Goal: Information Seeking & Learning: Learn about a topic

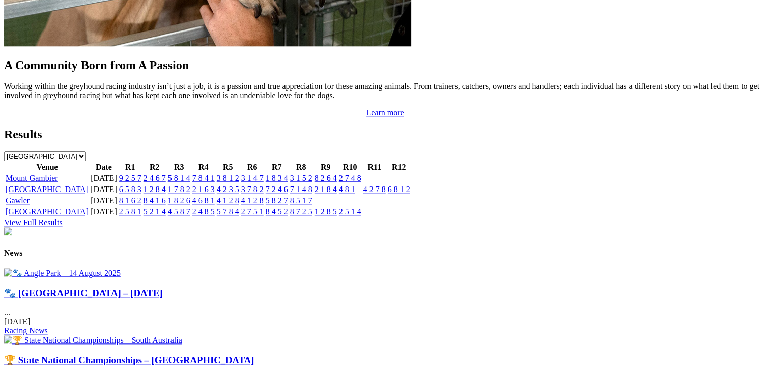
scroll to position [1170, 0]
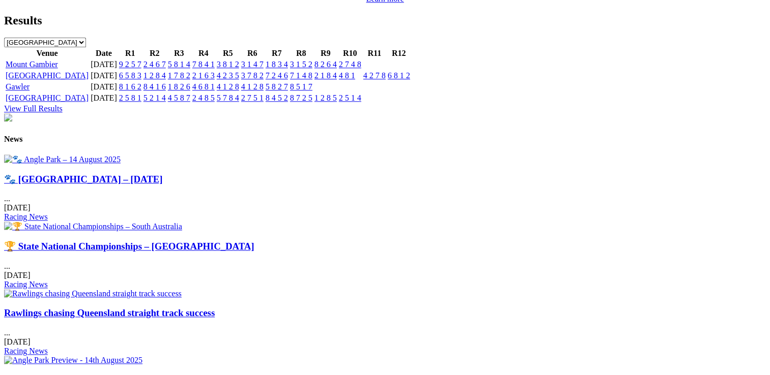
click at [106, 185] on link "🐾 Angle Park – 14 August 2025" at bounding box center [83, 179] width 158 height 11
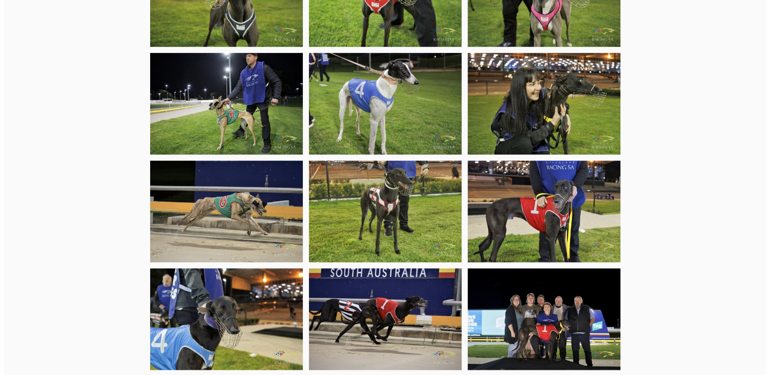
scroll to position [967, 0]
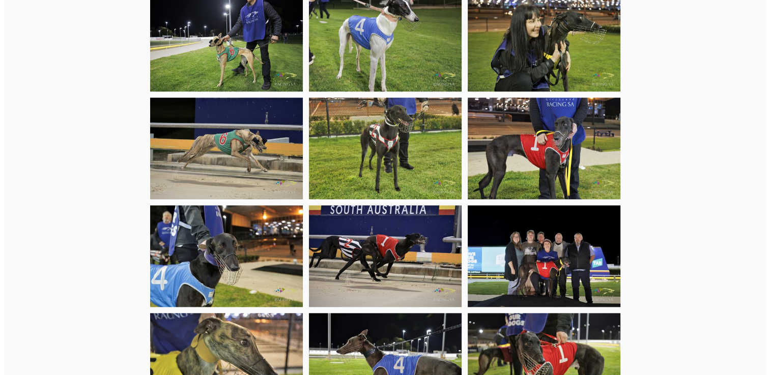
click at [544, 269] on img at bounding box center [543, 257] width 153 height 102
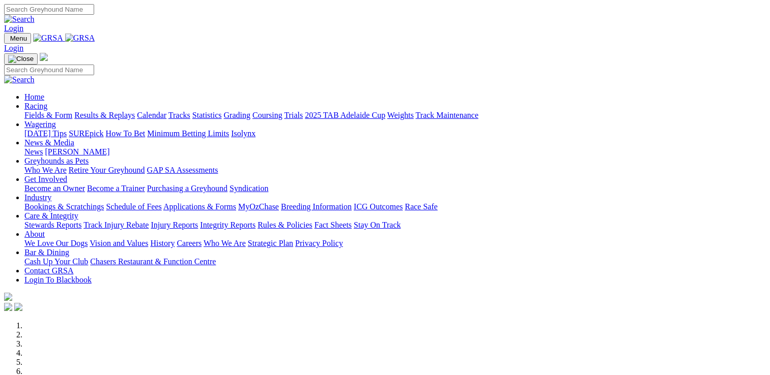
scroll to position [1172, 0]
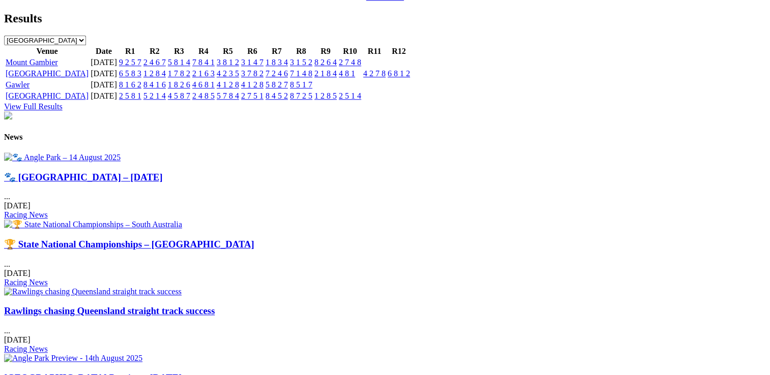
click at [254, 239] on link "🏆 State National Championships – South Australia" at bounding box center [129, 244] width 250 height 11
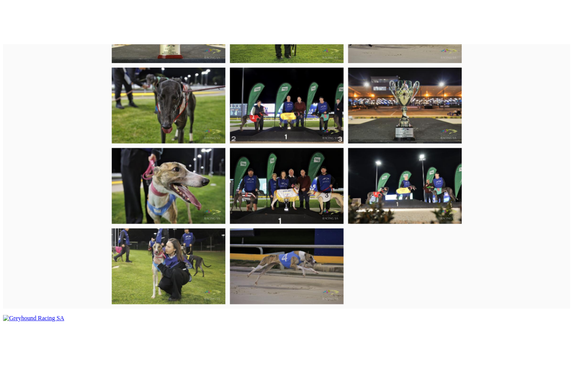
scroll to position [654, 0]
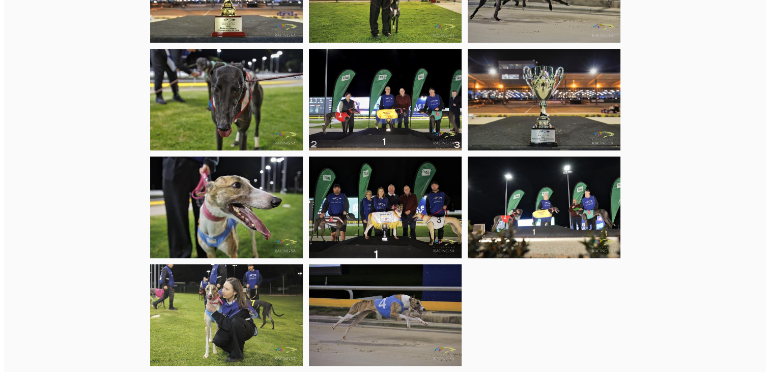
click at [386, 213] on img at bounding box center [385, 208] width 153 height 102
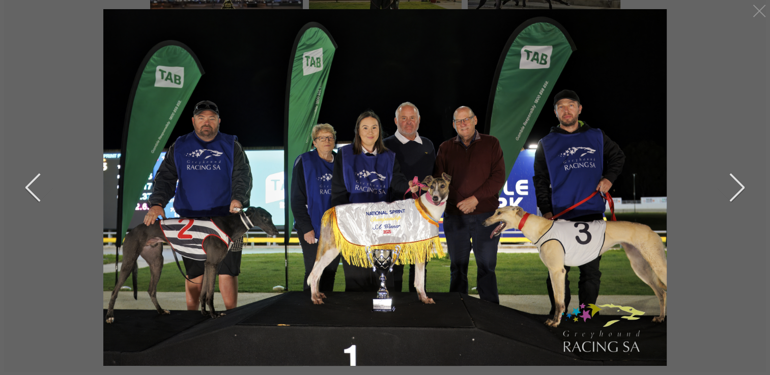
click at [741, 189] on button "next" at bounding box center [729, 187] width 31 height 51
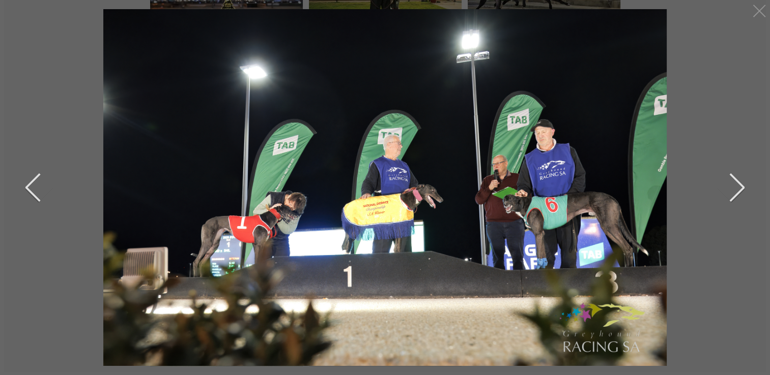
click at [743, 188] on button "next" at bounding box center [729, 187] width 31 height 51
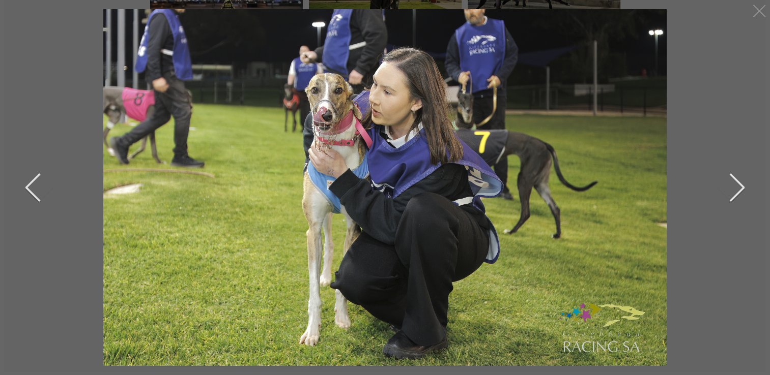
click at [743, 188] on button "next" at bounding box center [729, 187] width 31 height 51
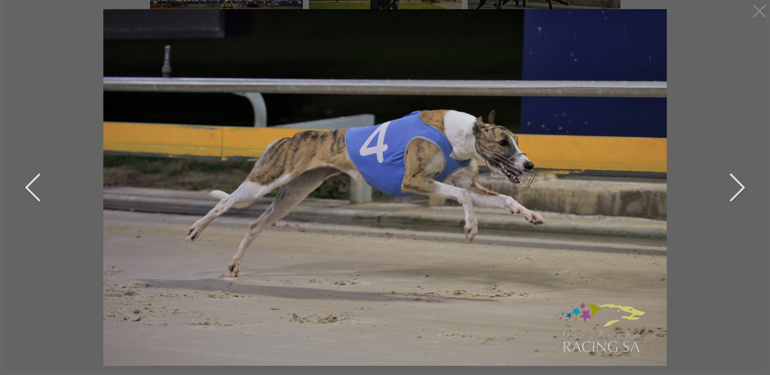
click at [743, 188] on button "next" at bounding box center [729, 187] width 31 height 51
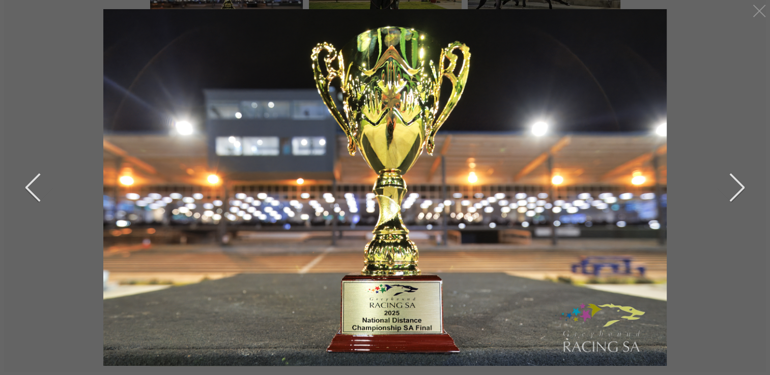
click at [743, 188] on button "next" at bounding box center [729, 187] width 31 height 51
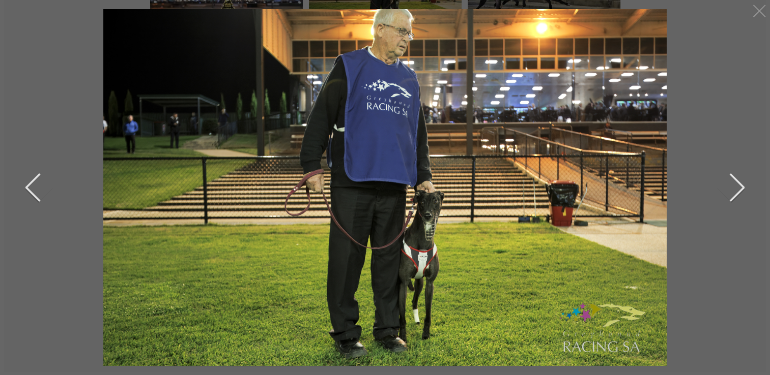
click at [743, 188] on button "next" at bounding box center [729, 187] width 31 height 51
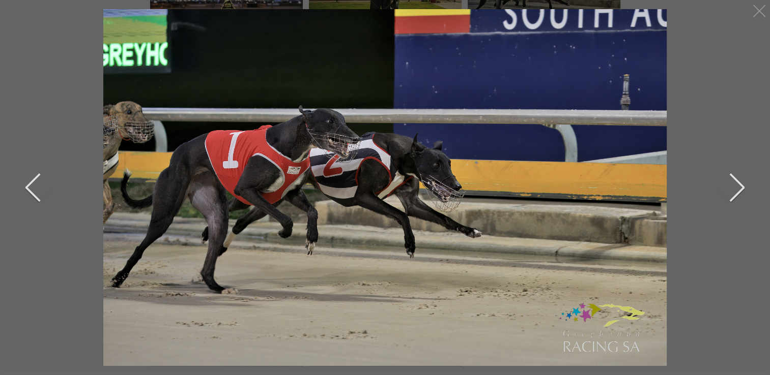
click at [743, 188] on button "next" at bounding box center [729, 187] width 31 height 51
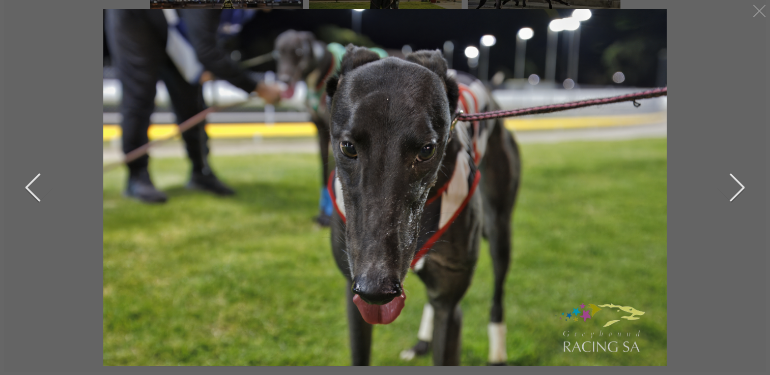
click at [743, 188] on button "next" at bounding box center [729, 187] width 31 height 51
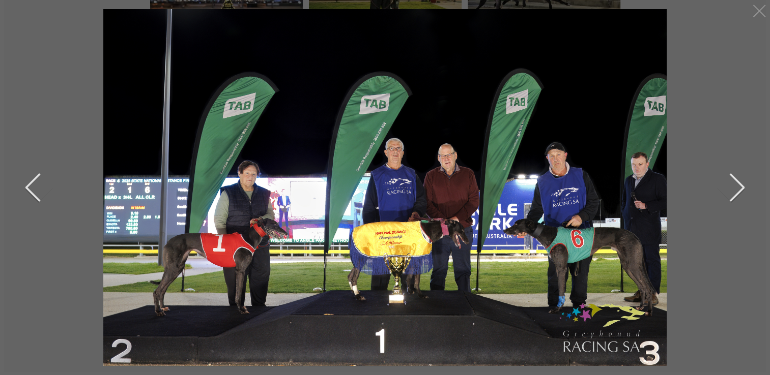
click at [28, 187] on button "previous" at bounding box center [40, 187] width 31 height 51
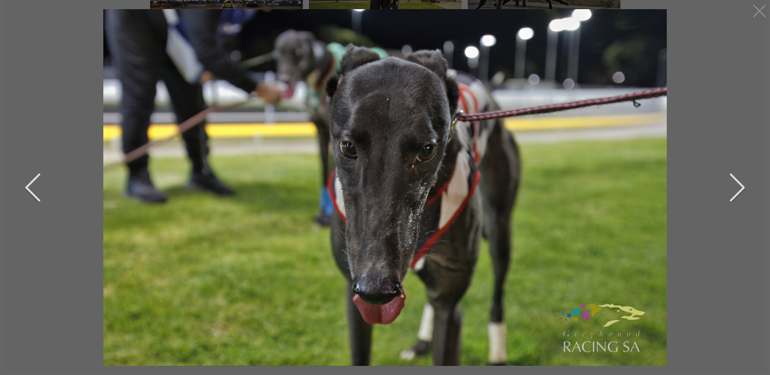
click at [742, 191] on button "next" at bounding box center [729, 187] width 31 height 51
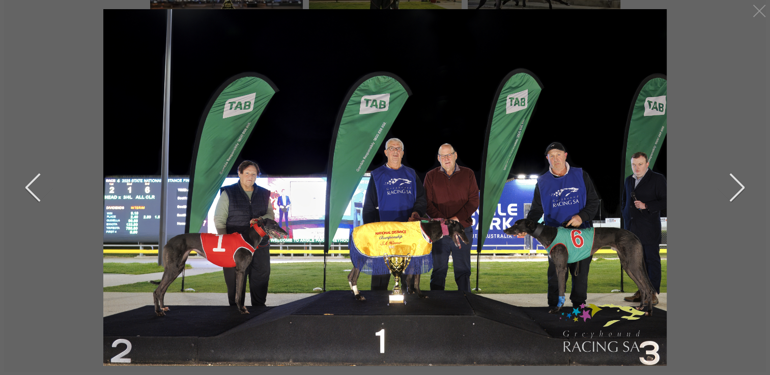
click at [743, 187] on button "next" at bounding box center [729, 187] width 31 height 51
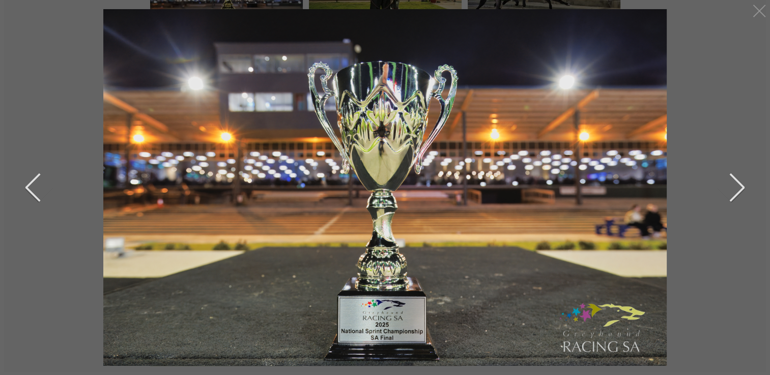
click at [743, 187] on button "next" at bounding box center [729, 187] width 31 height 51
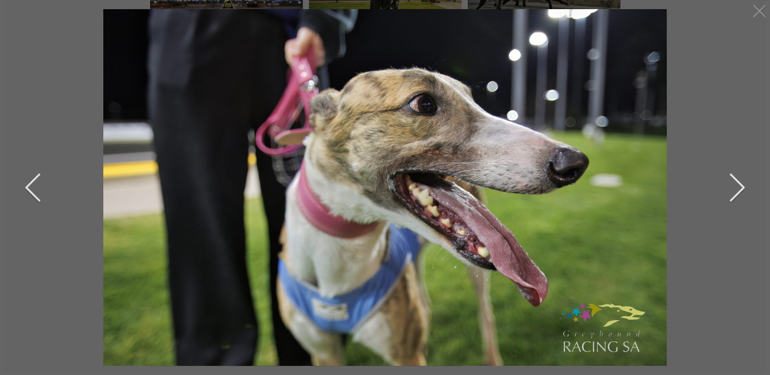
click at [743, 187] on button "next" at bounding box center [729, 187] width 31 height 51
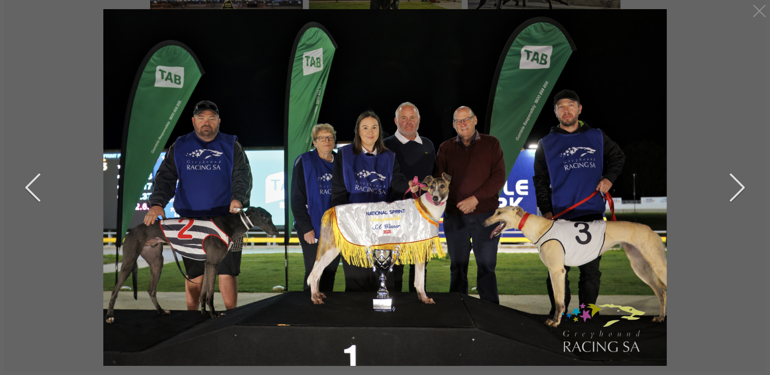
click at [740, 185] on button "next" at bounding box center [729, 187] width 31 height 51
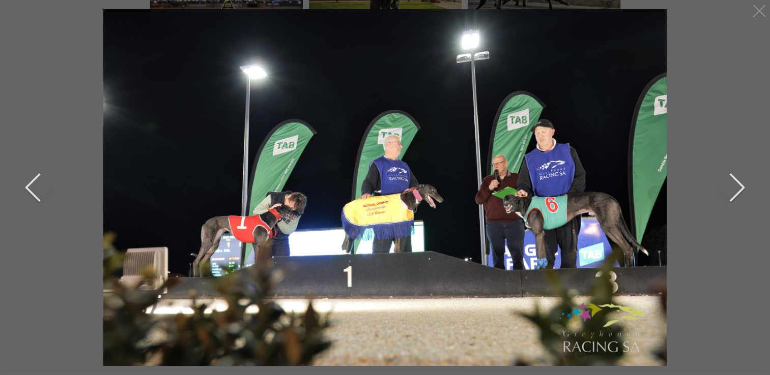
click at [740, 185] on button "next" at bounding box center [729, 187] width 31 height 51
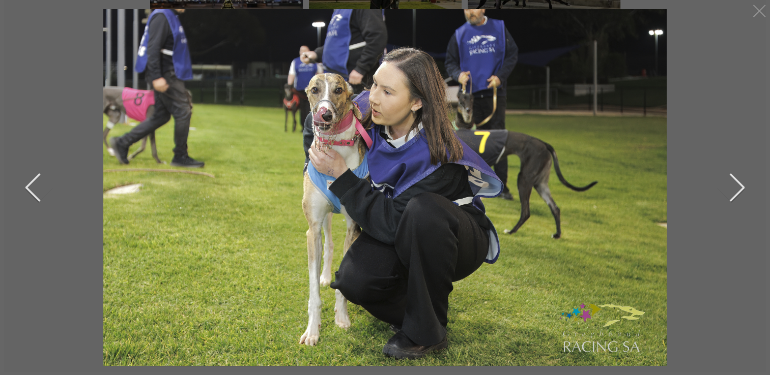
click at [740, 185] on button "next" at bounding box center [729, 187] width 31 height 51
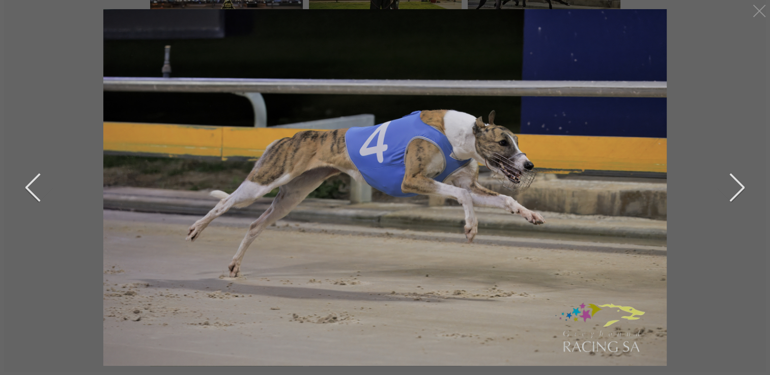
click at [740, 185] on button "next" at bounding box center [729, 187] width 31 height 51
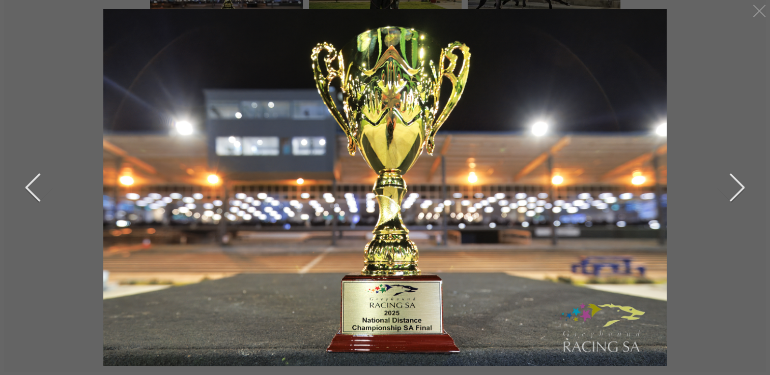
click at [740, 185] on button "next" at bounding box center [729, 187] width 31 height 51
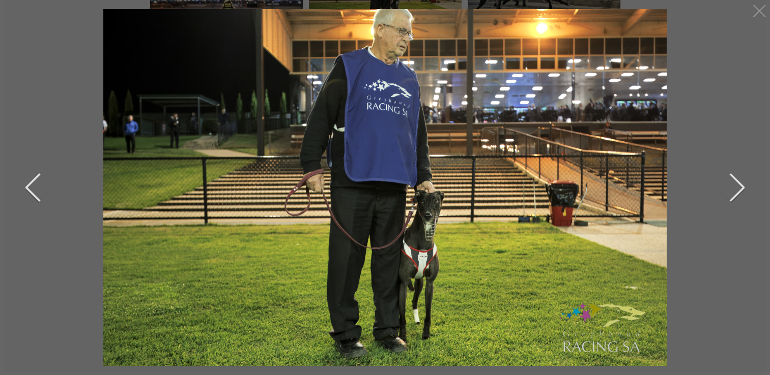
click at [740, 184] on button "next" at bounding box center [729, 187] width 31 height 51
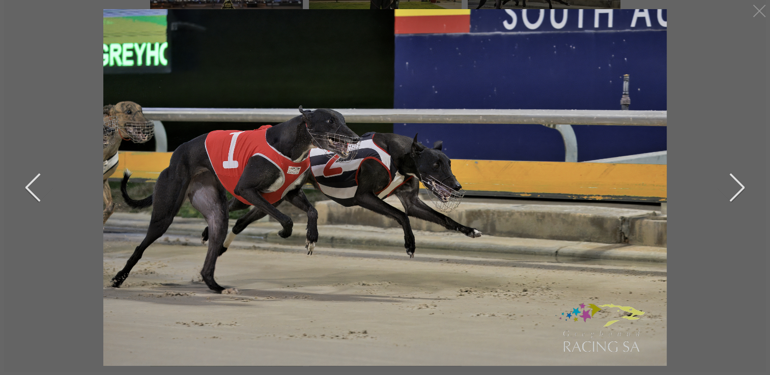
click at [739, 184] on button "next" at bounding box center [729, 187] width 31 height 51
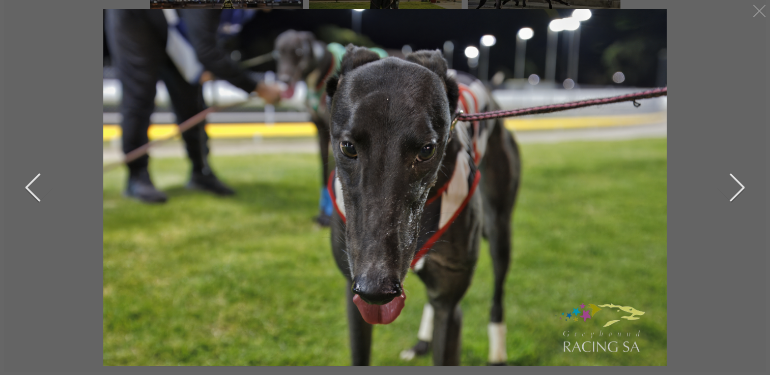
click at [739, 184] on button "next" at bounding box center [729, 187] width 31 height 51
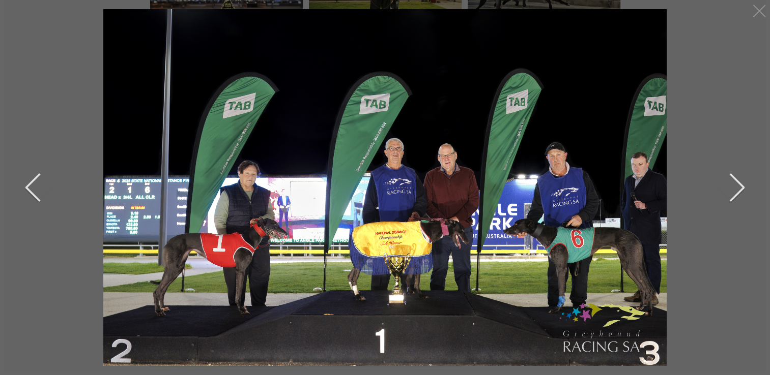
click at [739, 184] on button "next" at bounding box center [729, 187] width 31 height 51
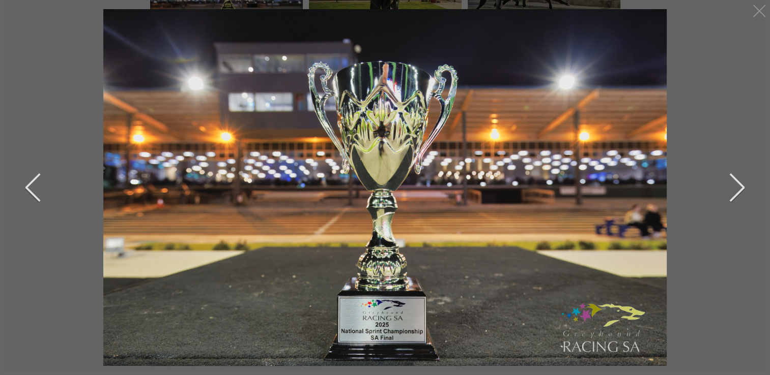
click at [737, 181] on button "next" at bounding box center [729, 187] width 31 height 51
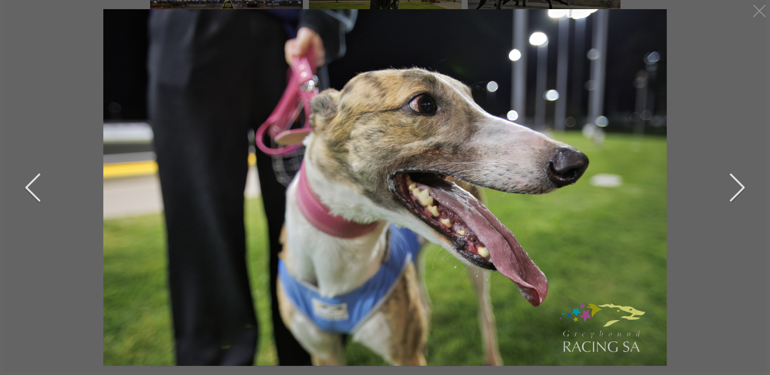
click at [746, 188] on div at bounding box center [384, 187] width 731 height 357
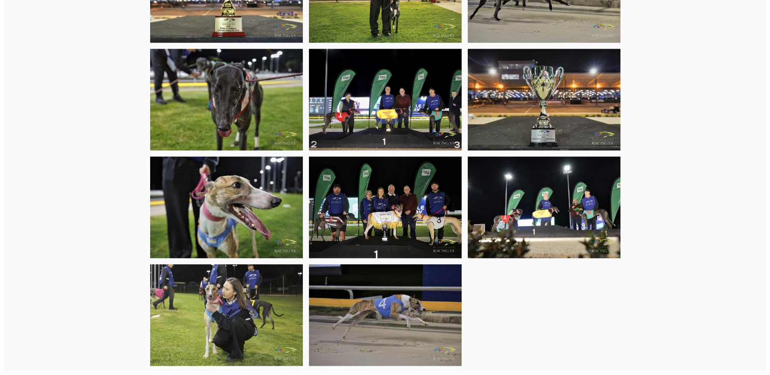
click at [240, 327] on img at bounding box center [226, 316] width 153 height 102
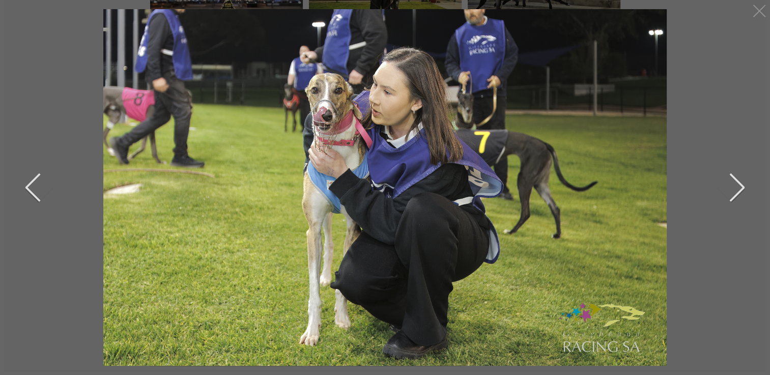
click at [321, 128] on img at bounding box center [384, 186] width 563 height 375
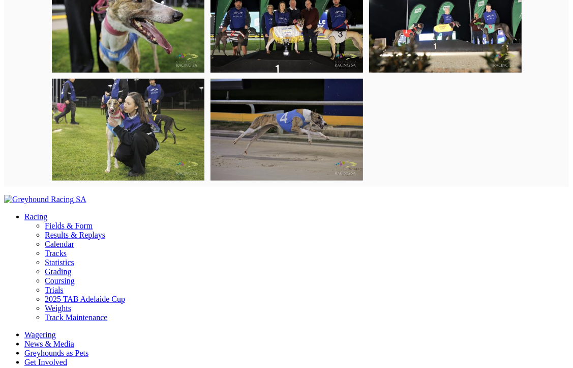
scroll to position [755, 0]
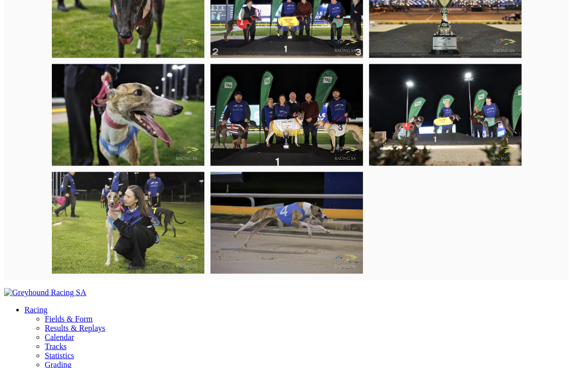
click at [440, 127] on img at bounding box center [445, 115] width 153 height 102
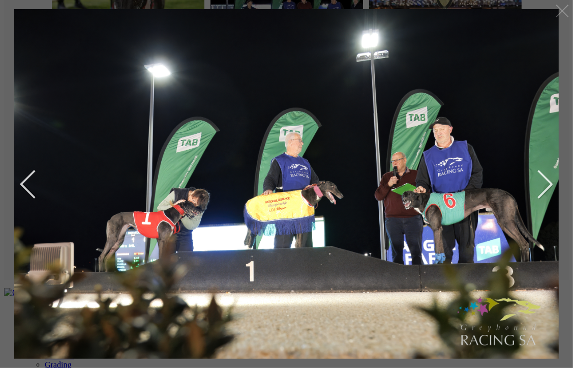
click at [409, 179] on img at bounding box center [287, 183] width 552 height 368
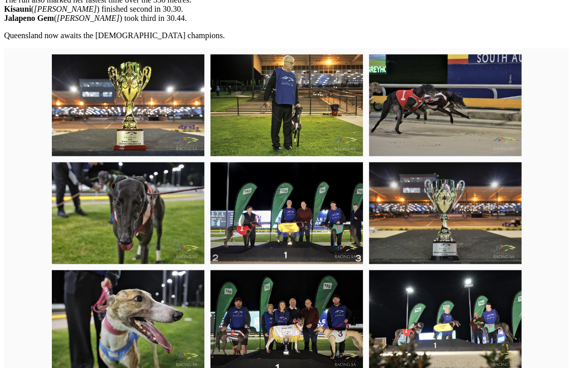
scroll to position [552, 0]
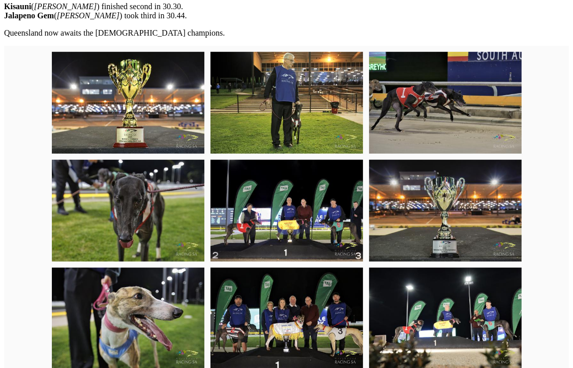
click at [356, 219] on img at bounding box center [287, 211] width 153 height 102
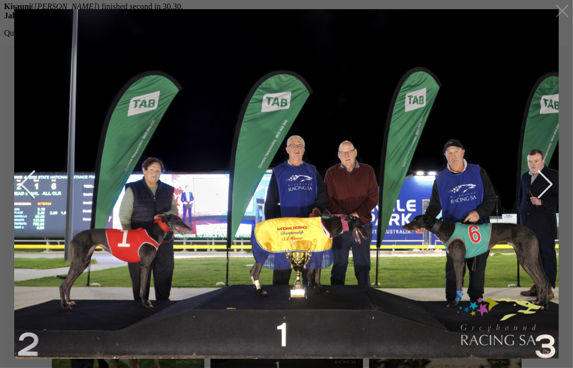
click at [359, 207] on img at bounding box center [286, 183] width 551 height 368
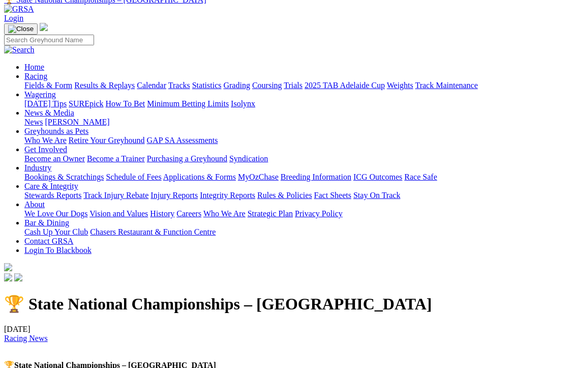
scroll to position [0, 0]
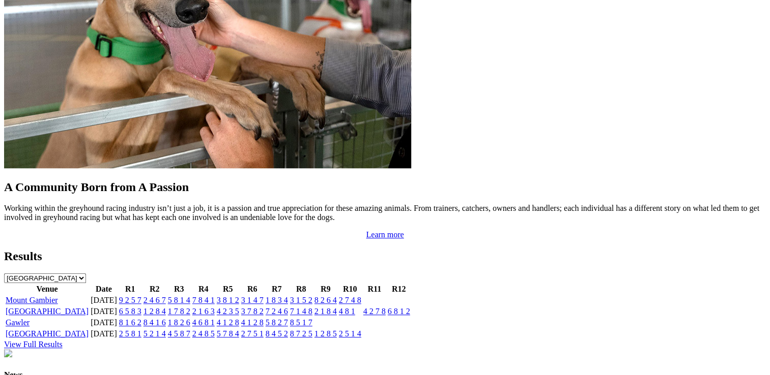
scroll to position [1017, 0]
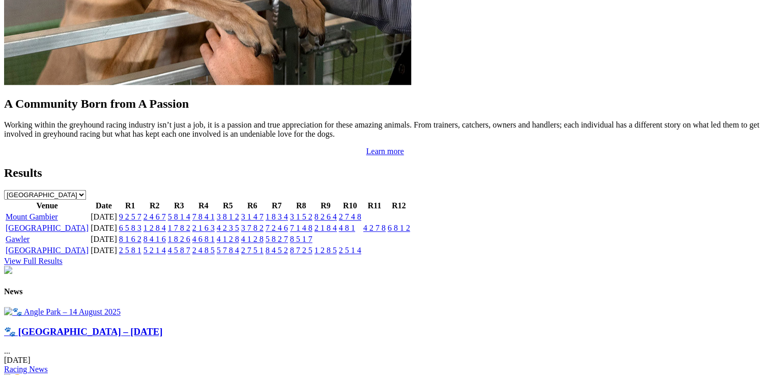
click at [239, 224] on link "4 2 3 5" at bounding box center [228, 228] width 22 height 9
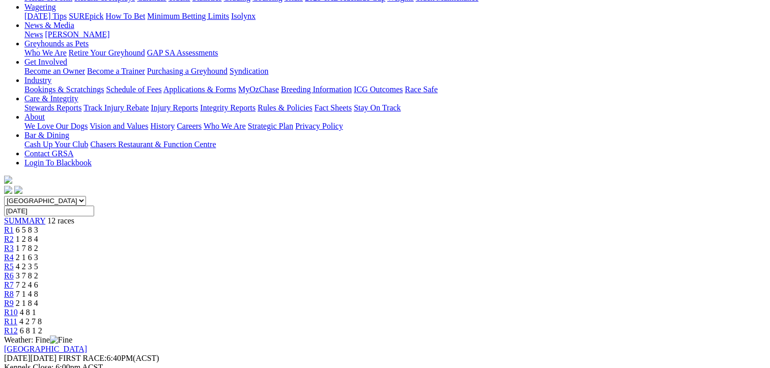
scroll to position [153, 0]
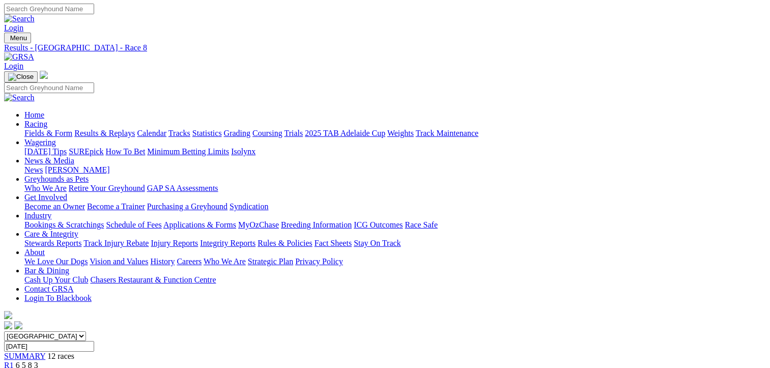
scroll to position [0, 0]
click at [38, 361] on span "6 5 8 3" at bounding box center [27, 365] width 22 height 9
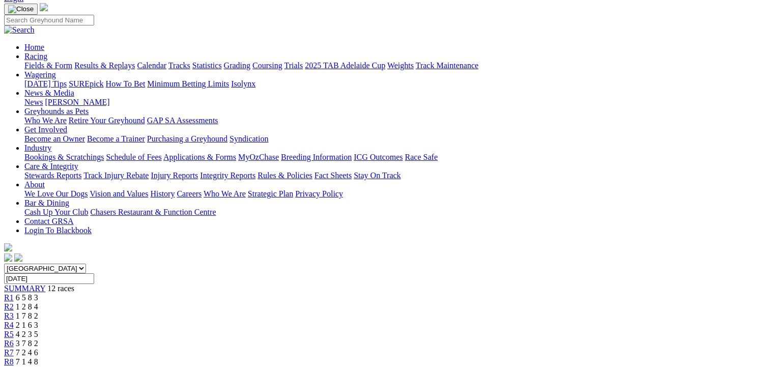
scroll to position [102, 0]
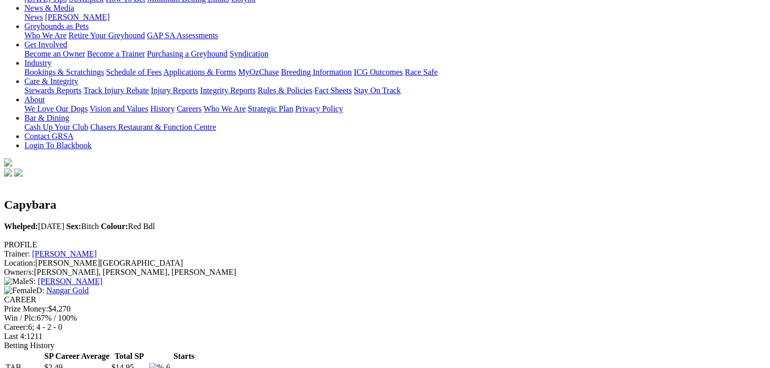
scroll to position [102, 0]
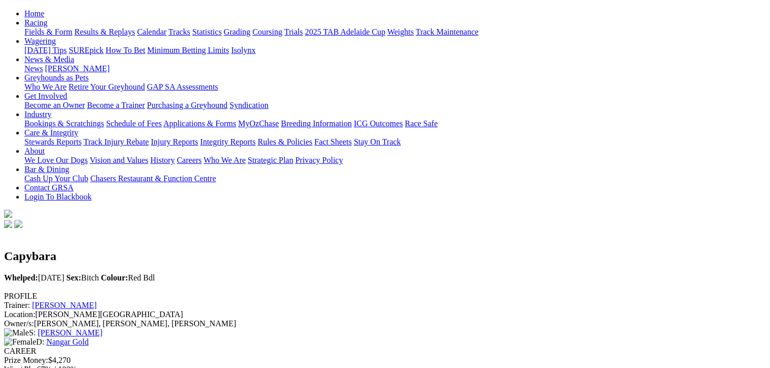
click at [89, 337] on link "Nangar Gold" at bounding box center [67, 341] width 42 height 9
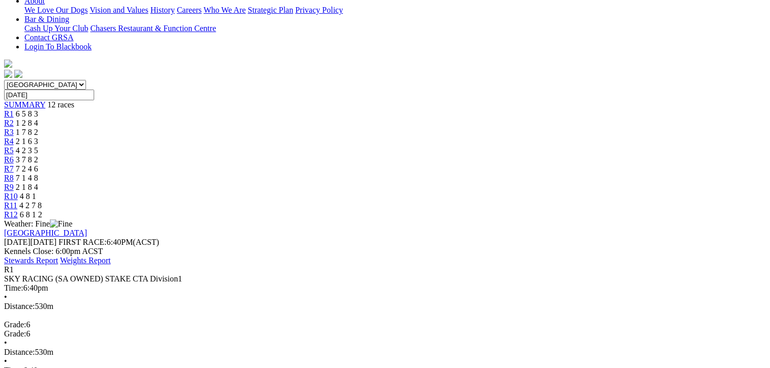
scroll to position [254, 0]
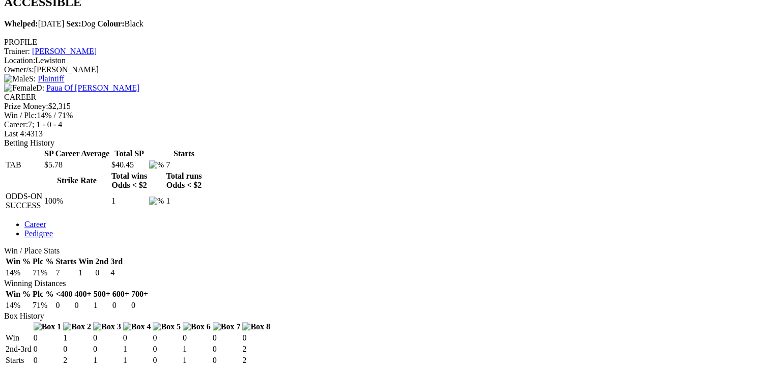
scroll to position [356, 0]
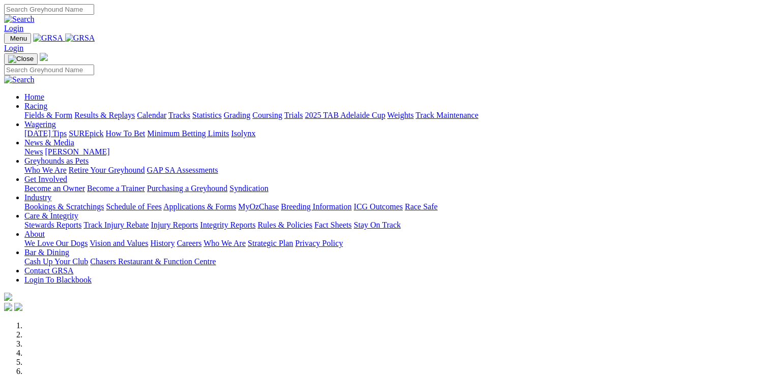
scroll to position [254, 0]
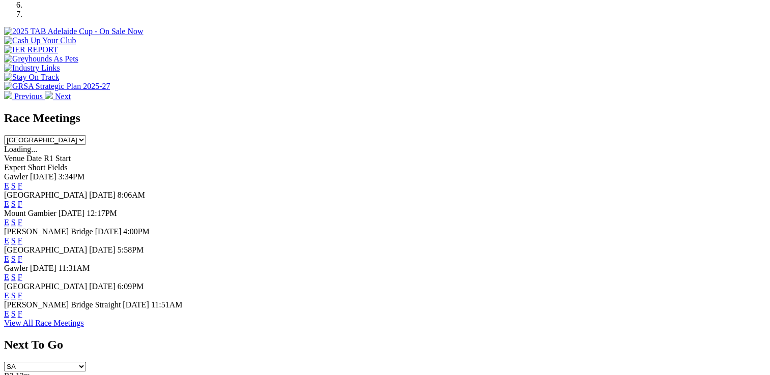
scroll to position [458, 0]
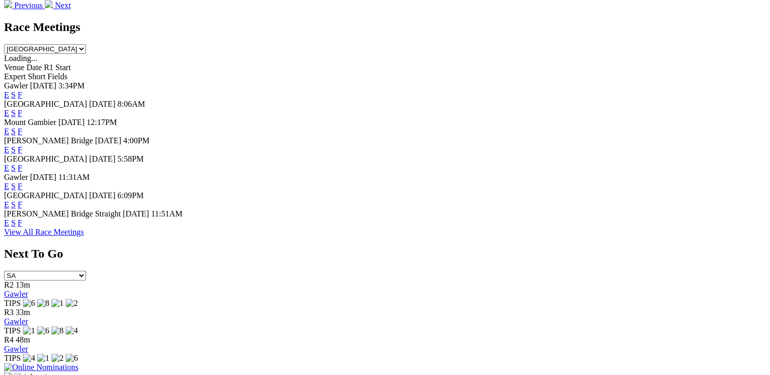
click at [22, 186] on link "F" at bounding box center [20, 186] width 5 height 9
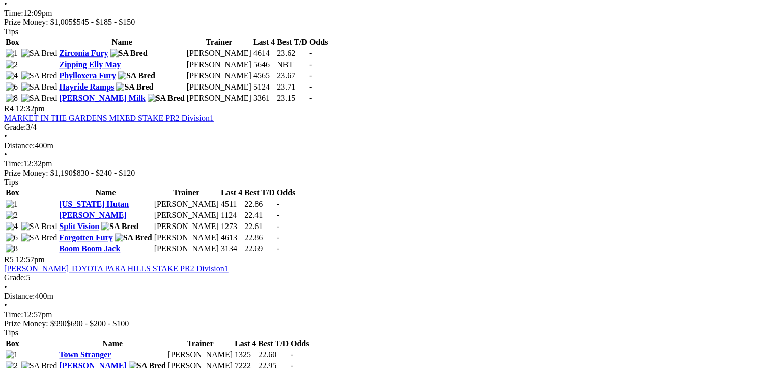
scroll to position [814, 0]
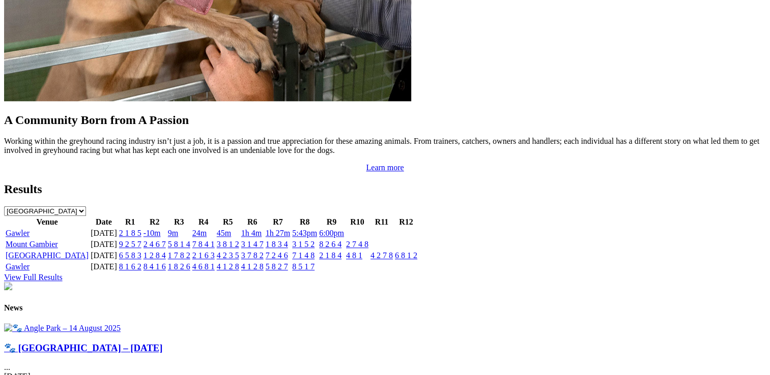
scroll to position [1017, 0]
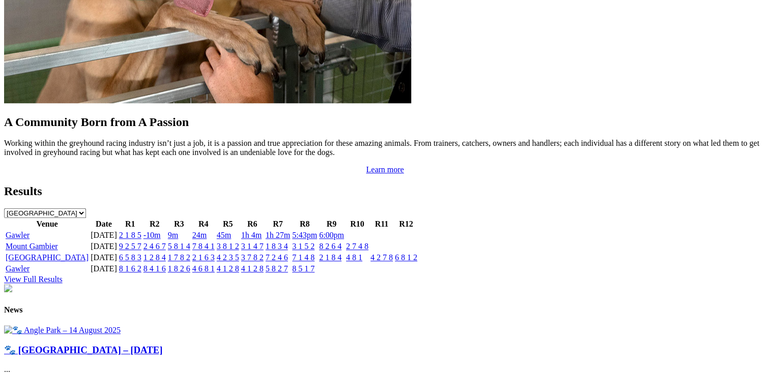
click at [63, 275] on link "View Full Results" at bounding box center [33, 279] width 58 height 9
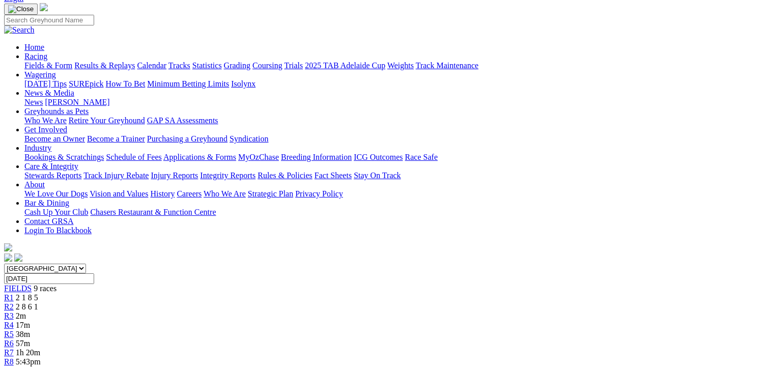
scroll to position [51, 0]
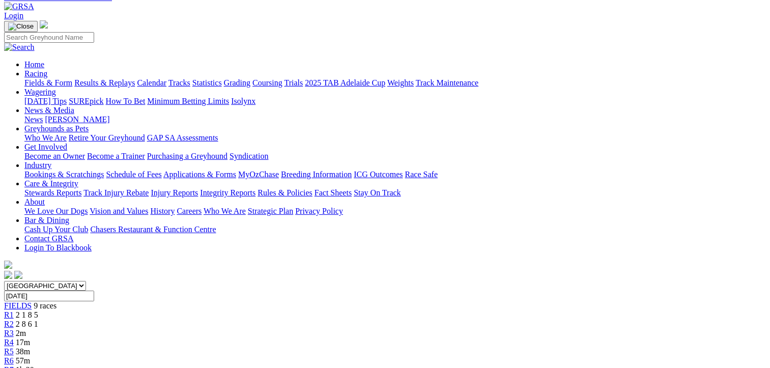
click at [14, 319] on link "R2" at bounding box center [9, 323] width 10 height 9
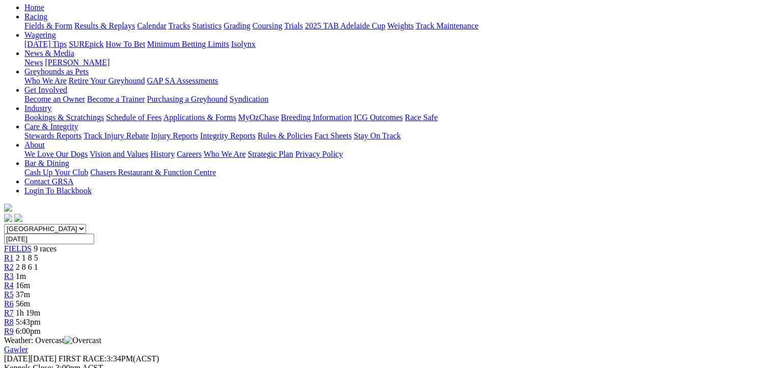
scroll to position [102, 0]
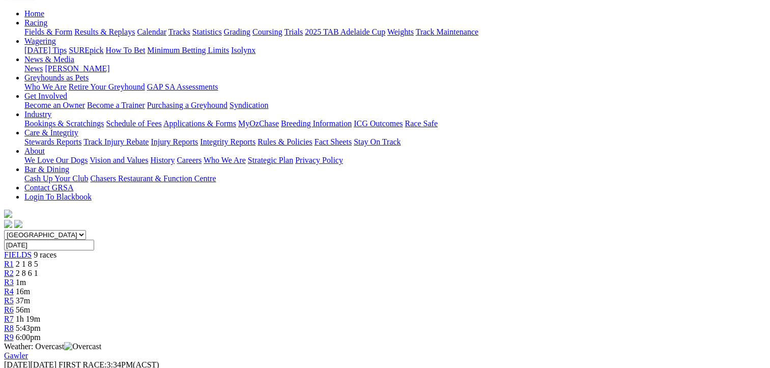
click at [14, 278] on span "R3" at bounding box center [9, 282] width 10 height 9
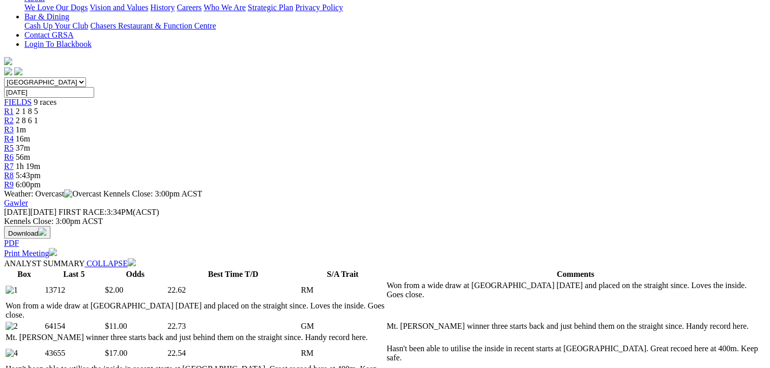
scroll to position [356, 0]
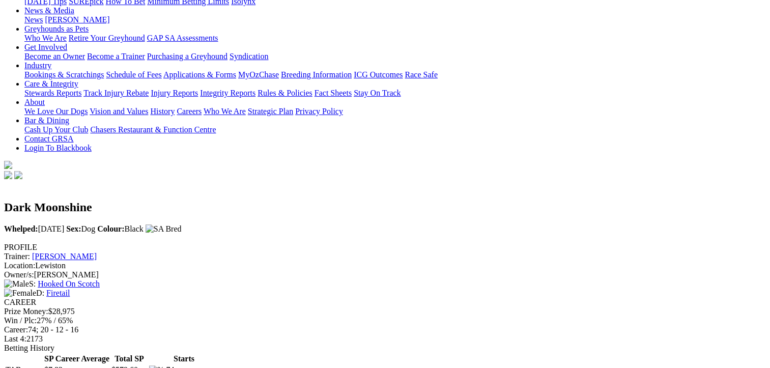
scroll to position [153, 0]
